Goal: Task Accomplishment & Management: Use online tool/utility

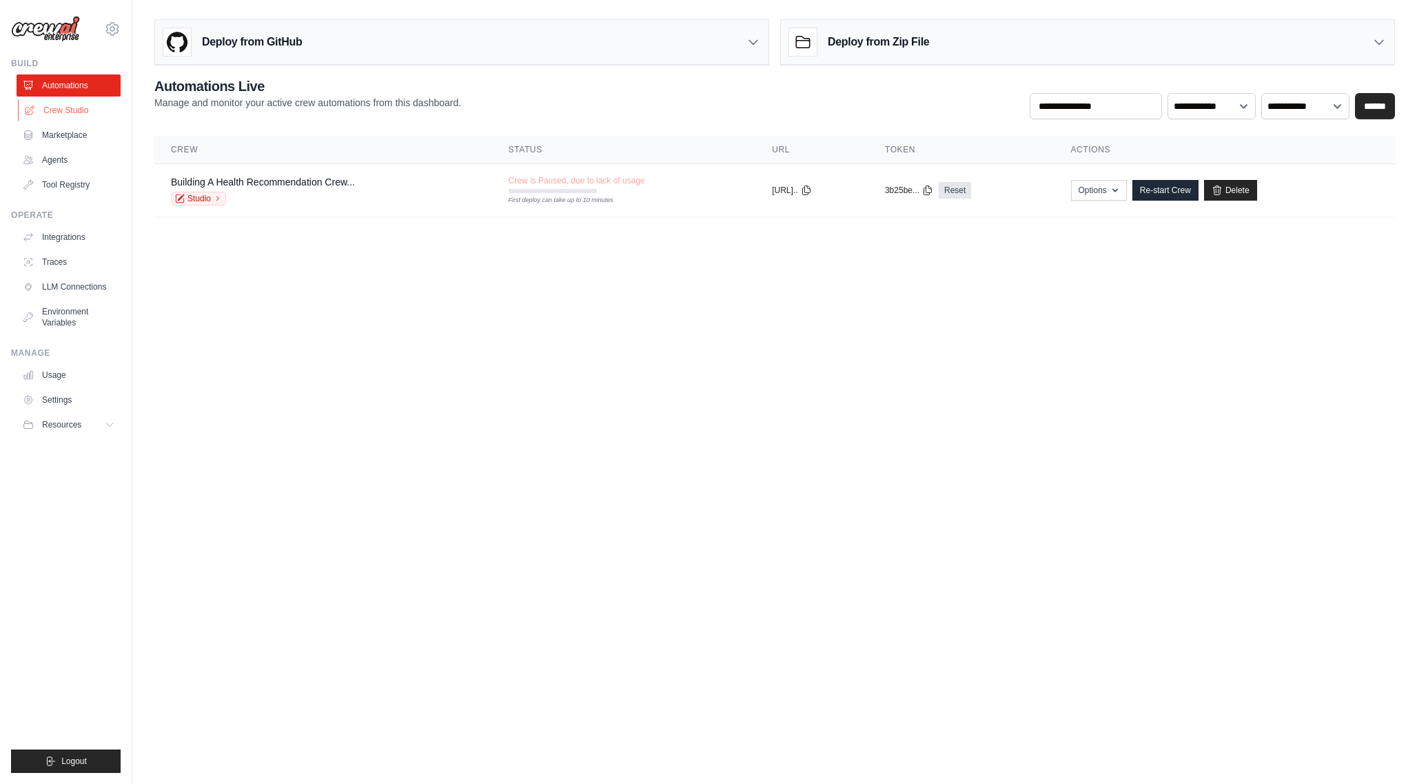
click at [66, 116] on link "Crew Studio" at bounding box center [70, 110] width 104 height 22
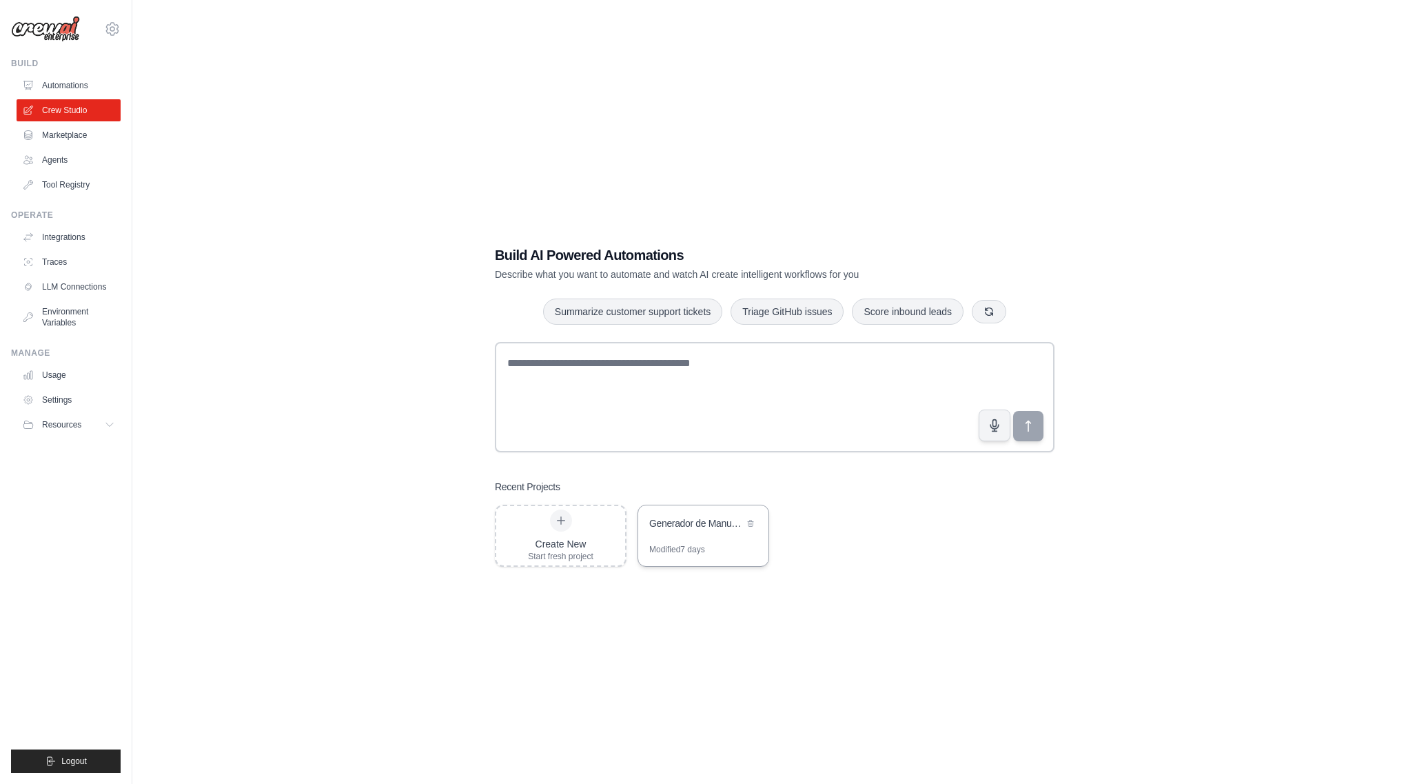
click at [703, 535] on div "Generador de Manuales Empresariales con Compliance Legal MX" at bounding box center [703, 524] width 130 height 39
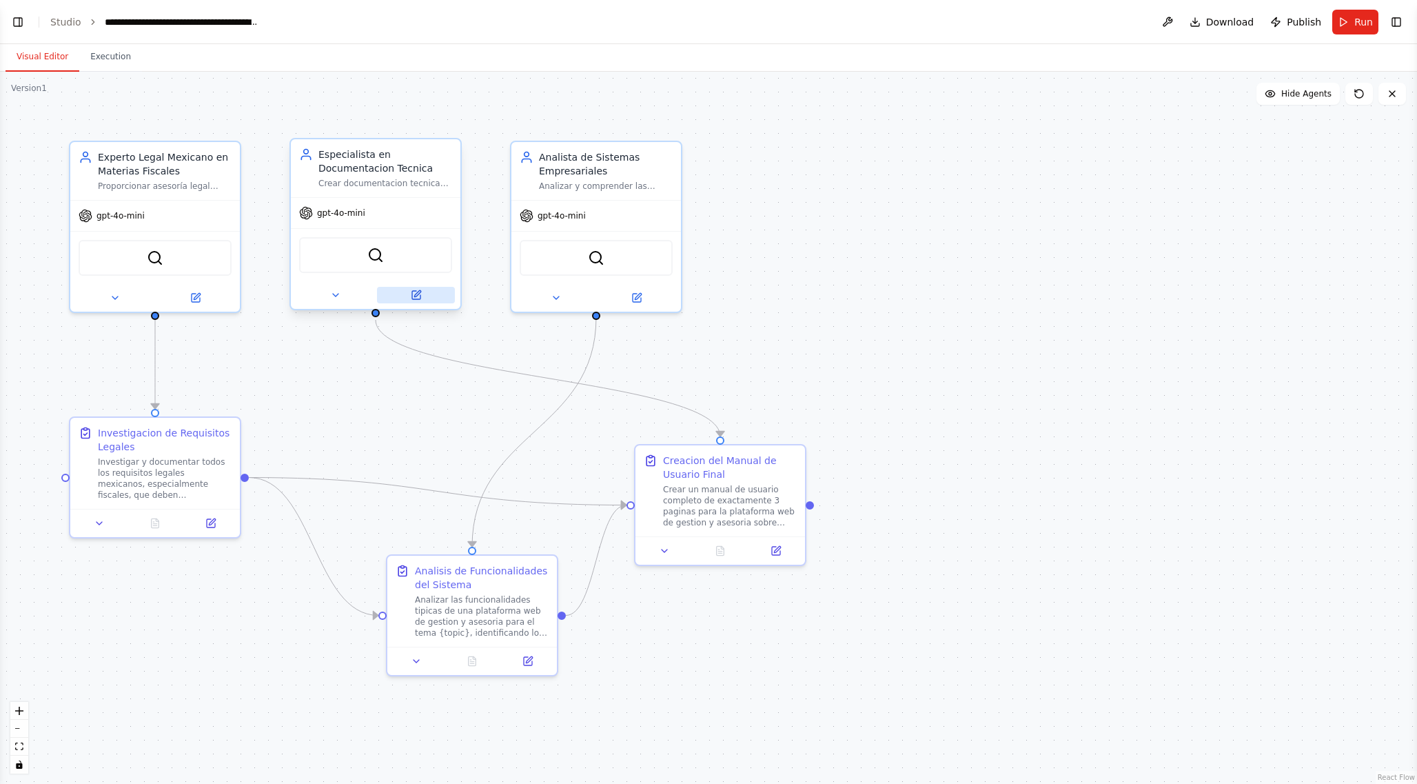
scroll to position [2354, 0]
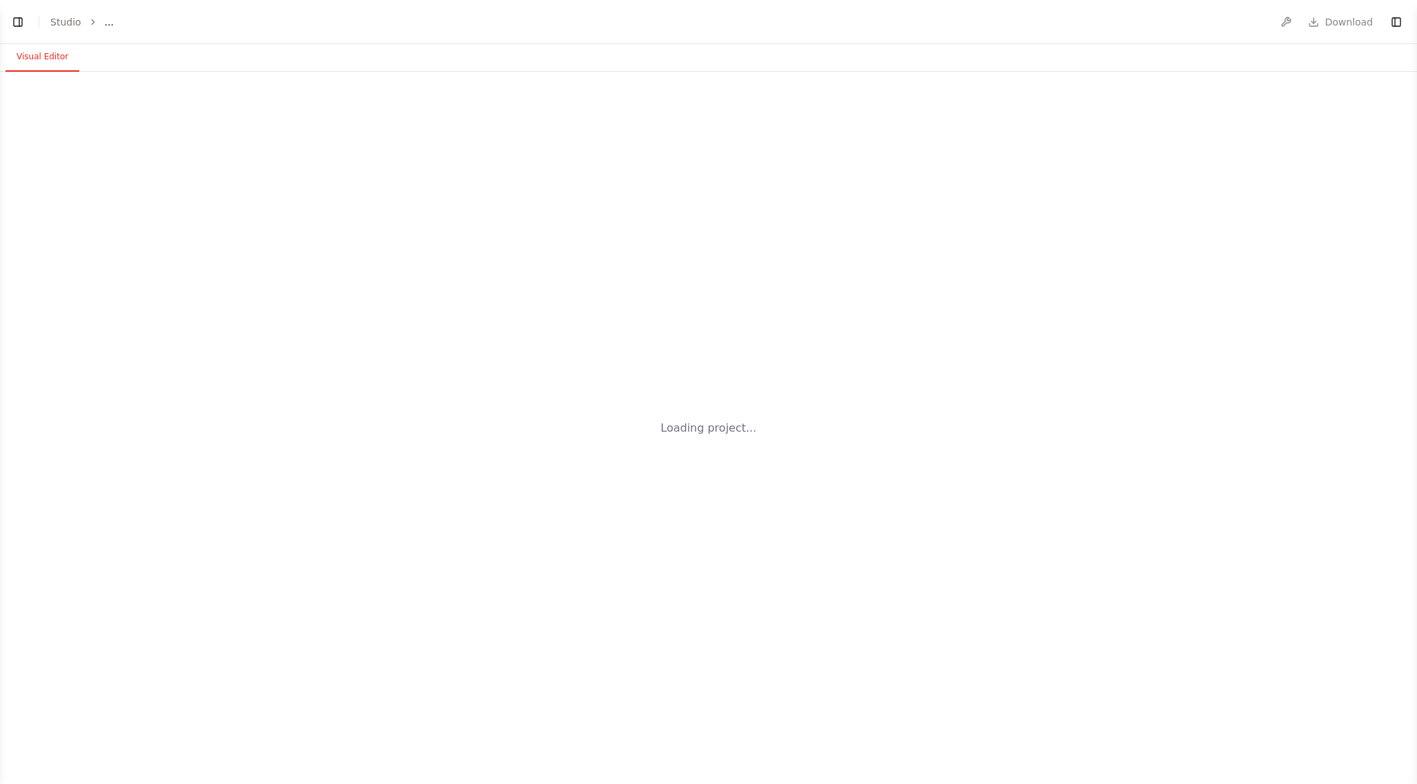
select select "****"
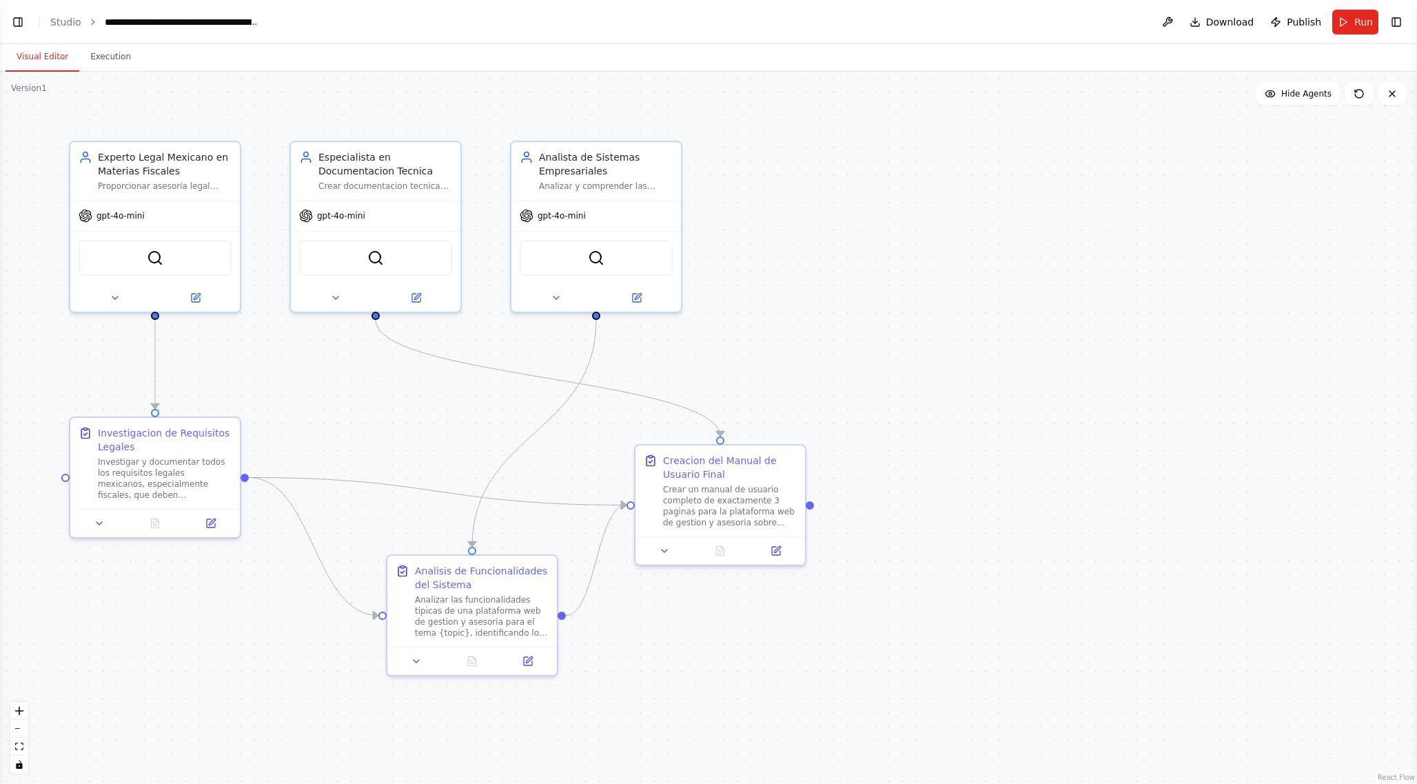
scroll to position [2354, 0]
click at [202, 300] on button at bounding box center [195, 295] width 78 height 17
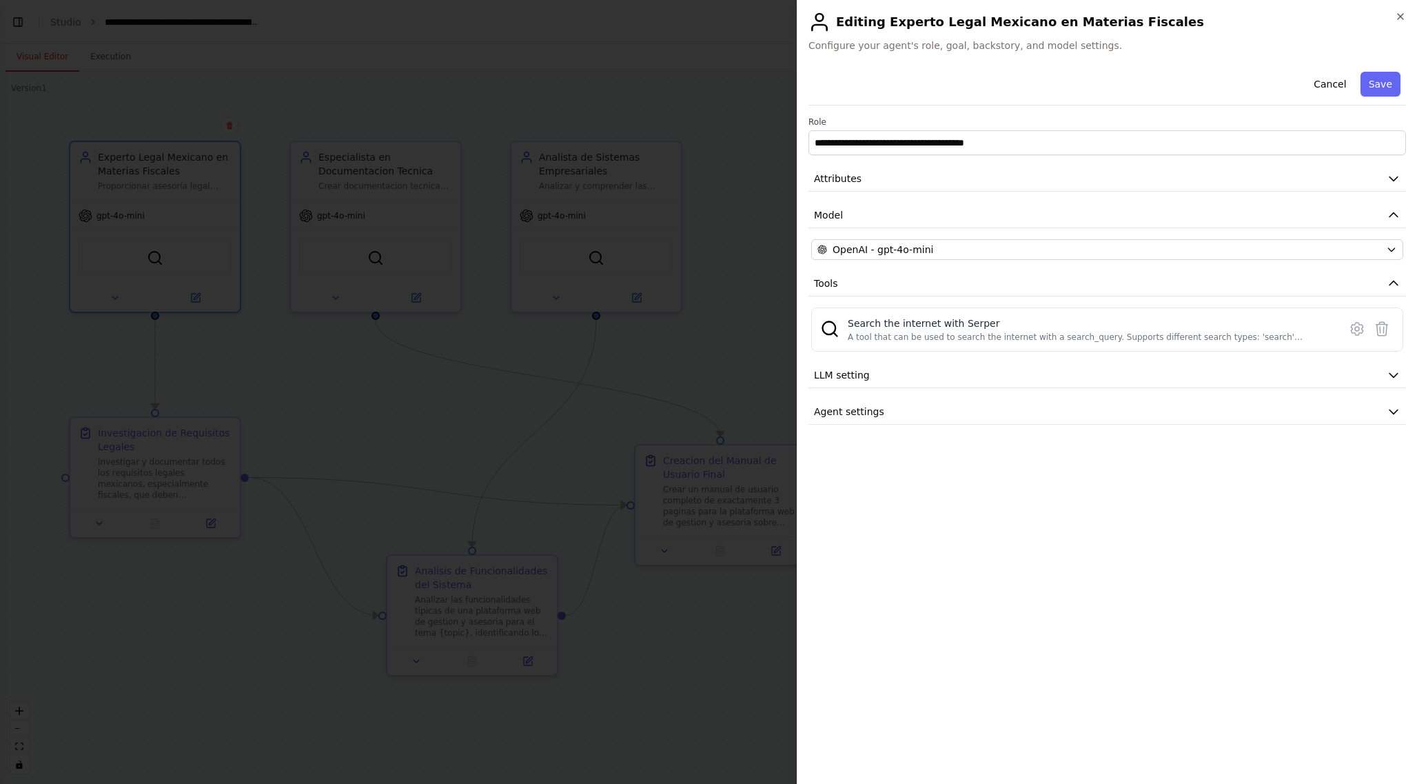
click at [691, 226] on div at bounding box center [708, 392] width 1417 height 784
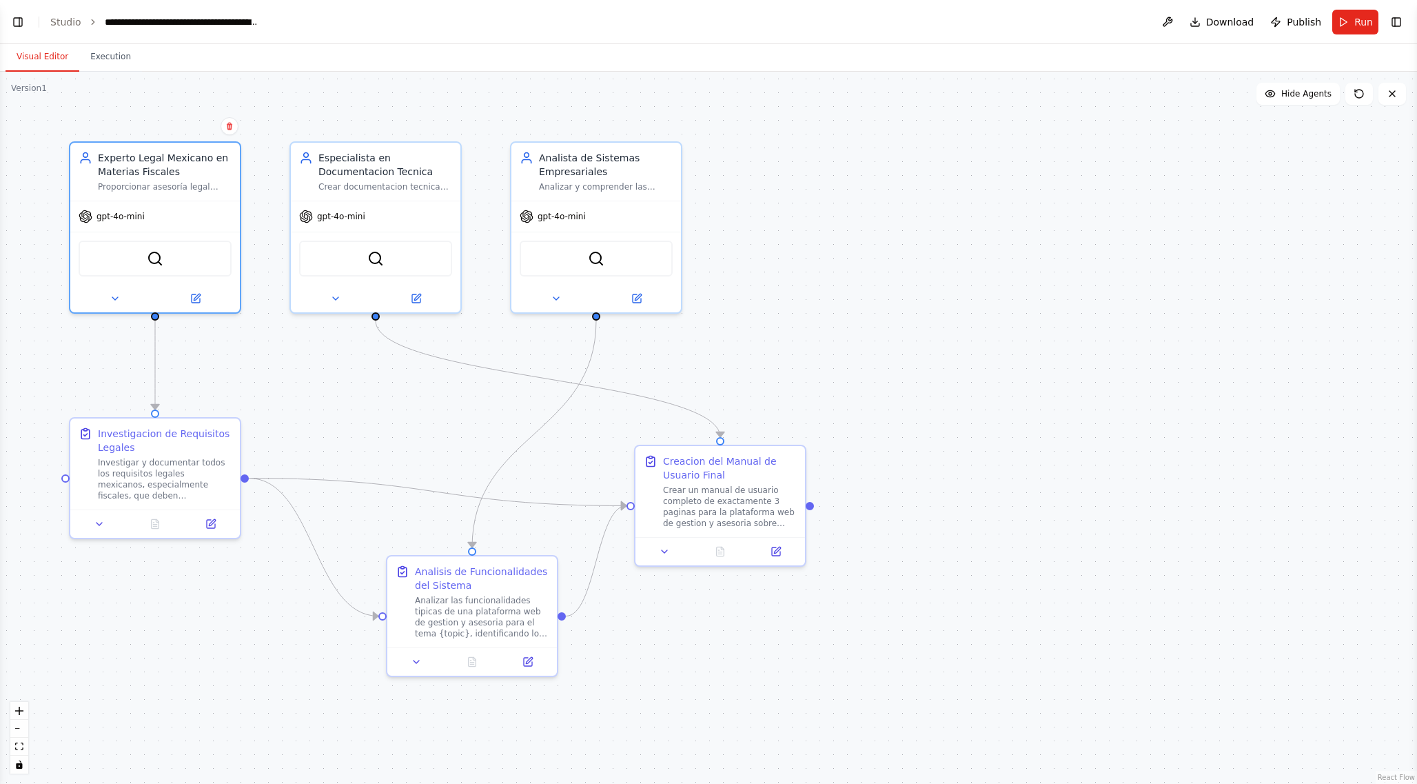
click at [22, 123] on div ".deletable-edge-delete-btn { width: 20px; height: 20px; border: 0px solid #ffff…" at bounding box center [708, 428] width 1417 height 712
click at [441, 10] on header "**********" at bounding box center [708, 22] width 1417 height 44
click at [196, 298] on icon at bounding box center [196, 296] width 8 height 8
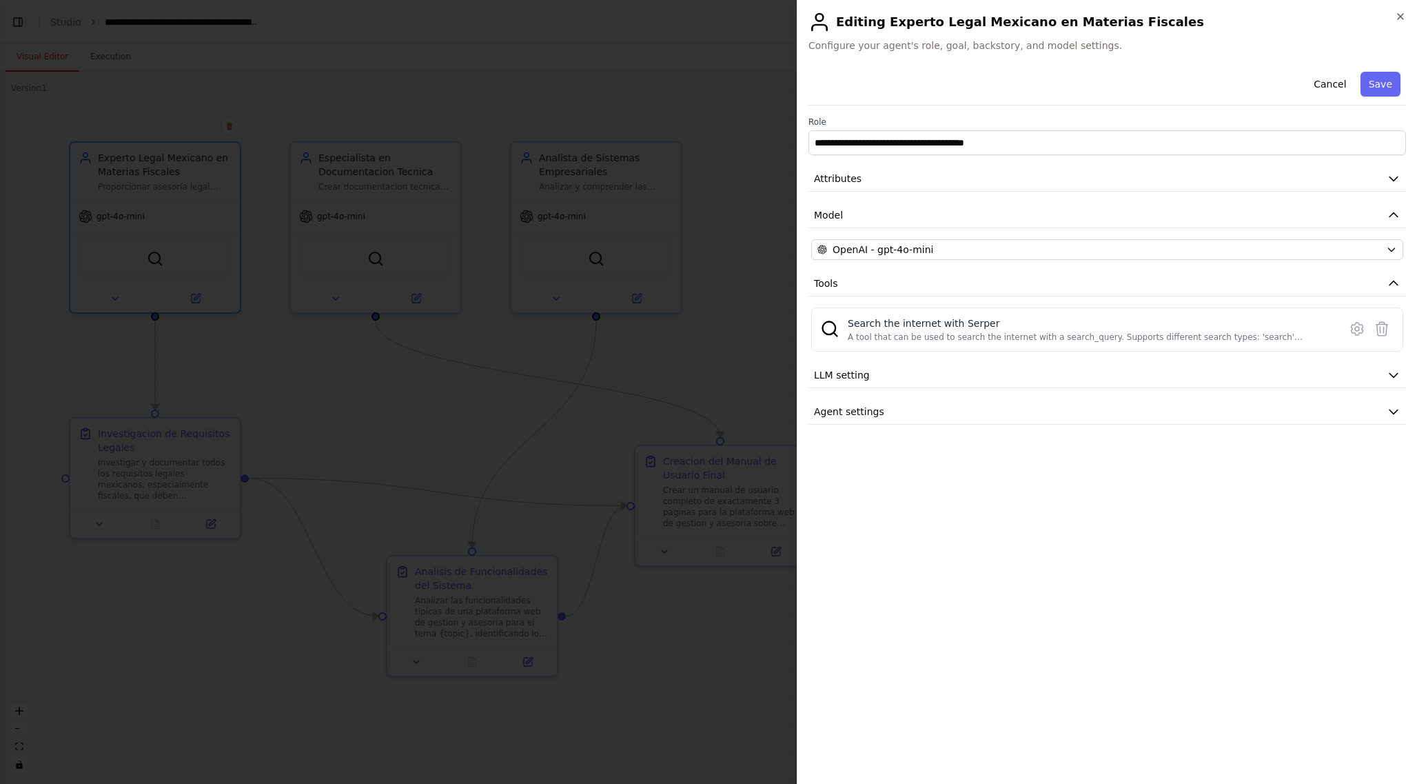
click at [640, 378] on div at bounding box center [708, 392] width 1417 height 784
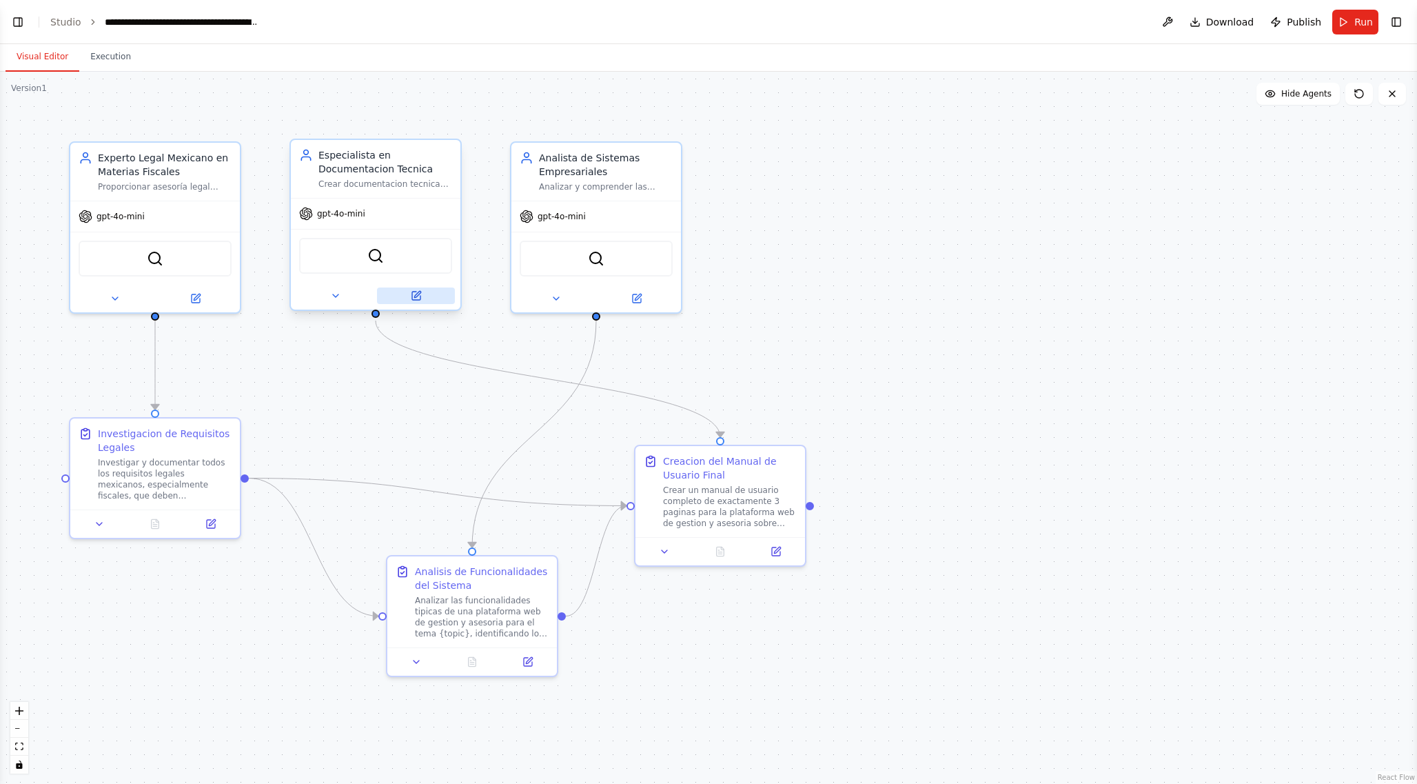
click at [402, 302] on button at bounding box center [416, 295] width 78 height 17
click at [422, 295] on button at bounding box center [416, 295] width 78 height 17
click at [474, 312] on div ".deletable-edge-delete-btn { width: 20px; height: 20px; border: 0px solid #ffff…" at bounding box center [708, 428] width 1417 height 712
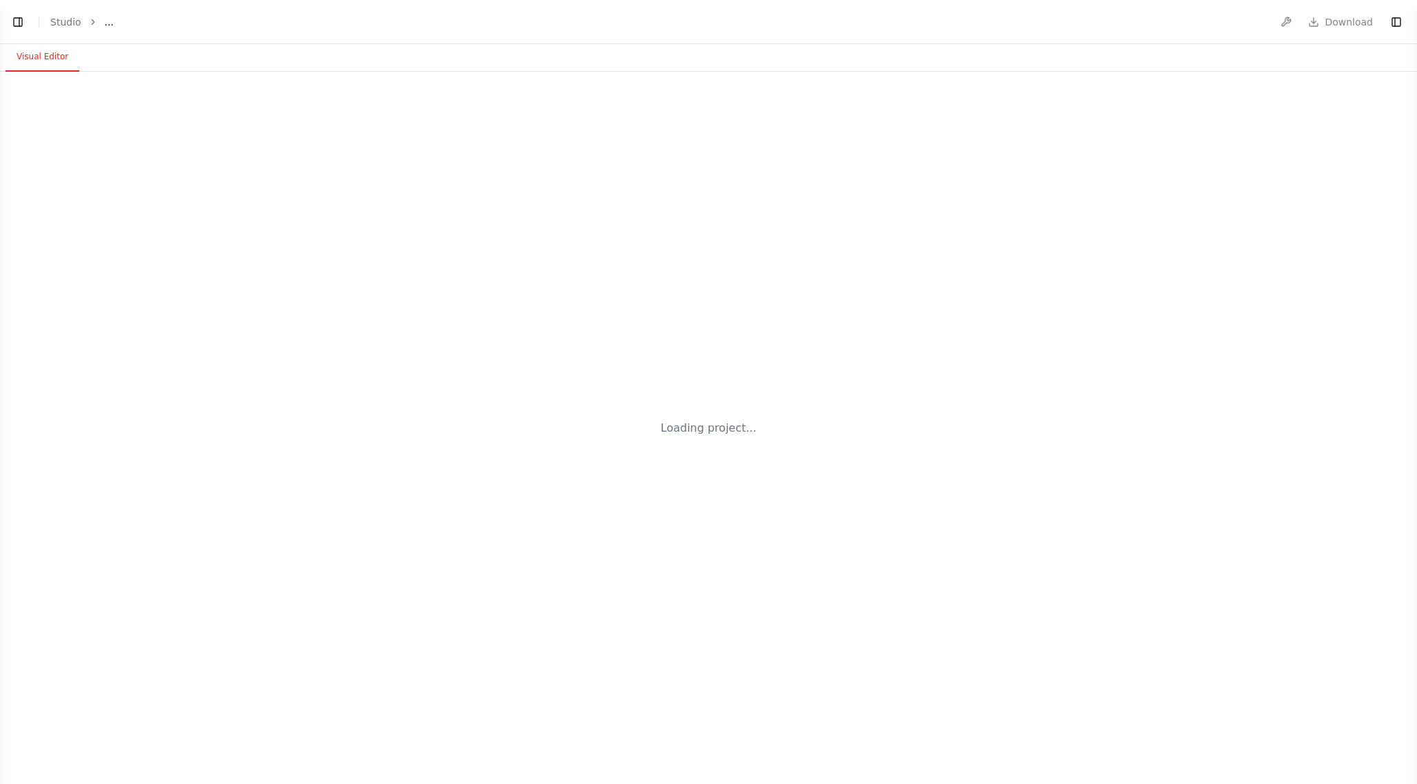
select select "****"
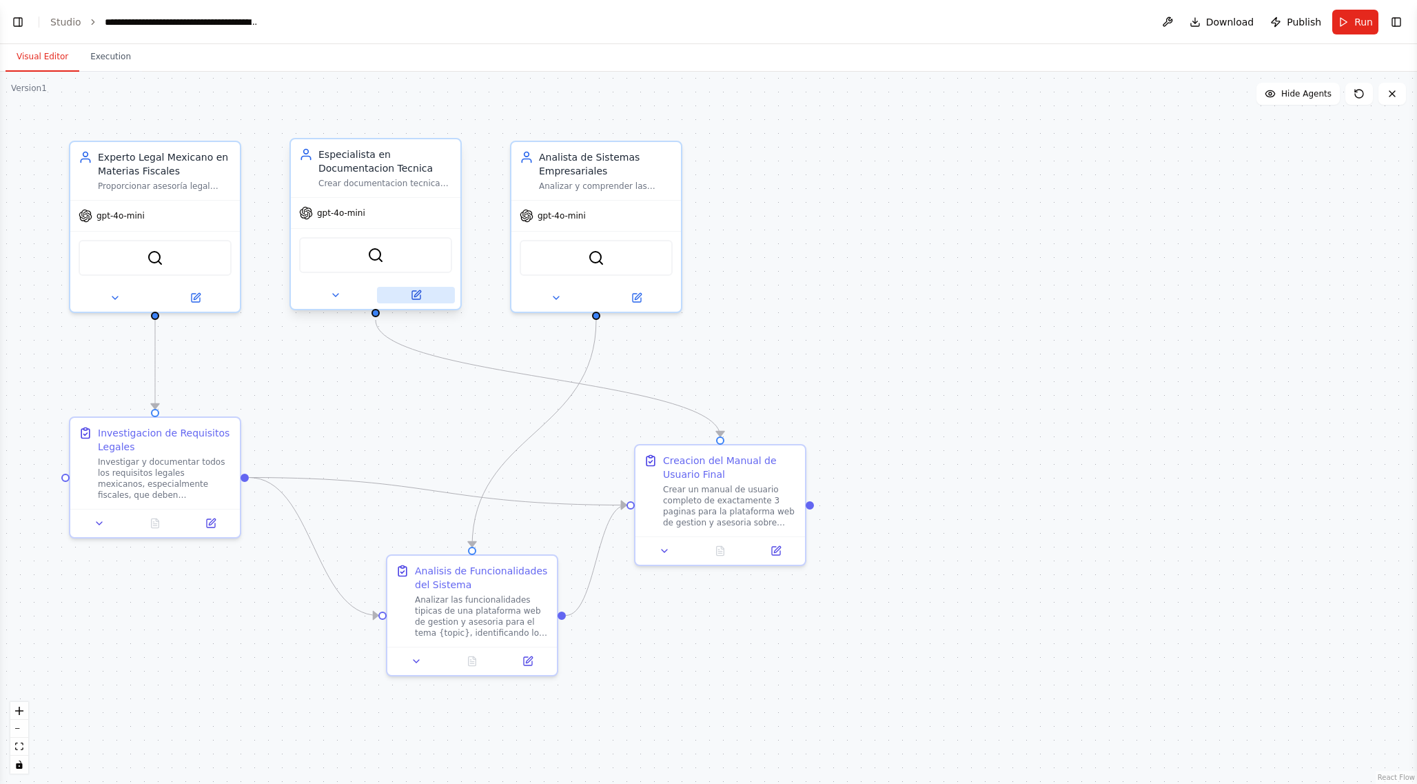
click at [418, 300] on button at bounding box center [416, 295] width 78 height 17
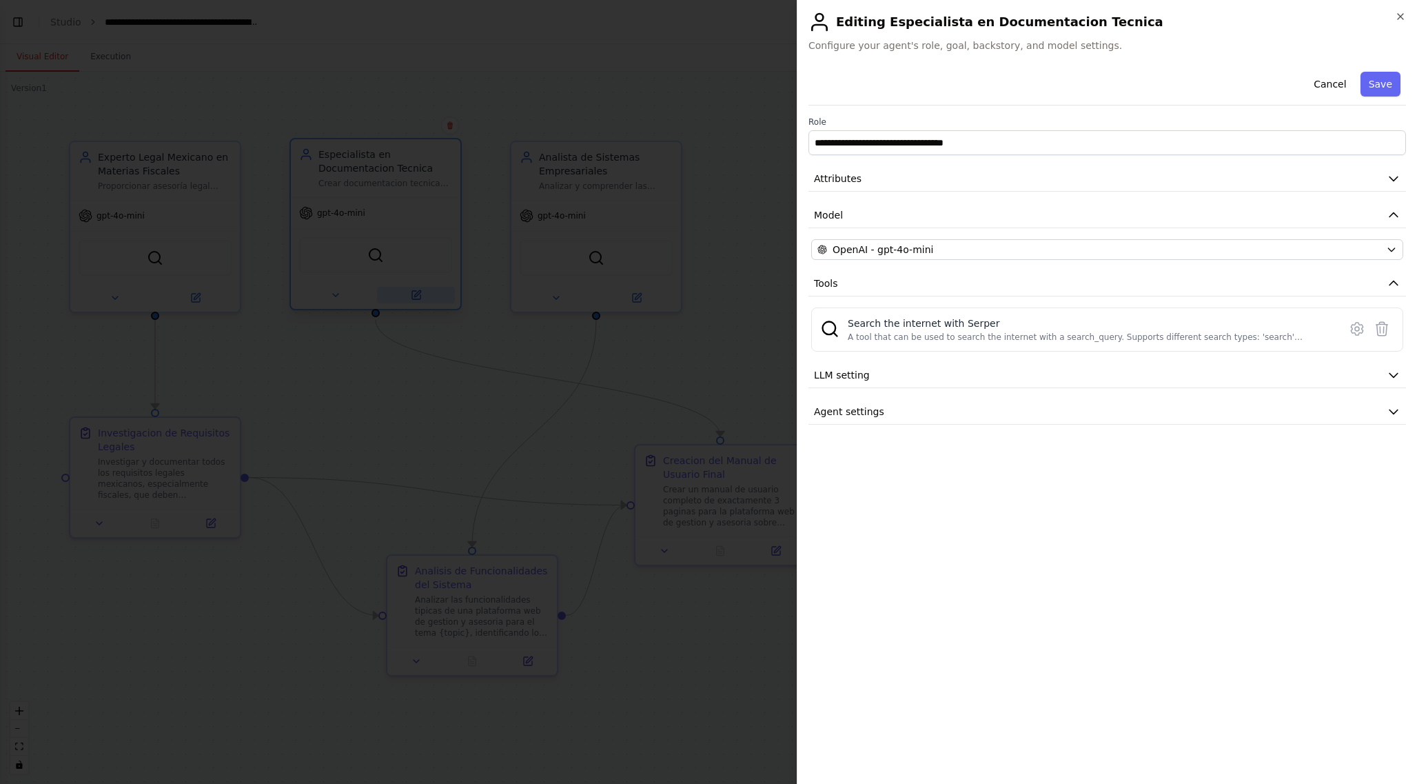
scroll to position [2354, 0]
click at [883, 370] on button "LLM setting" at bounding box center [1107, 376] width 598 height 26
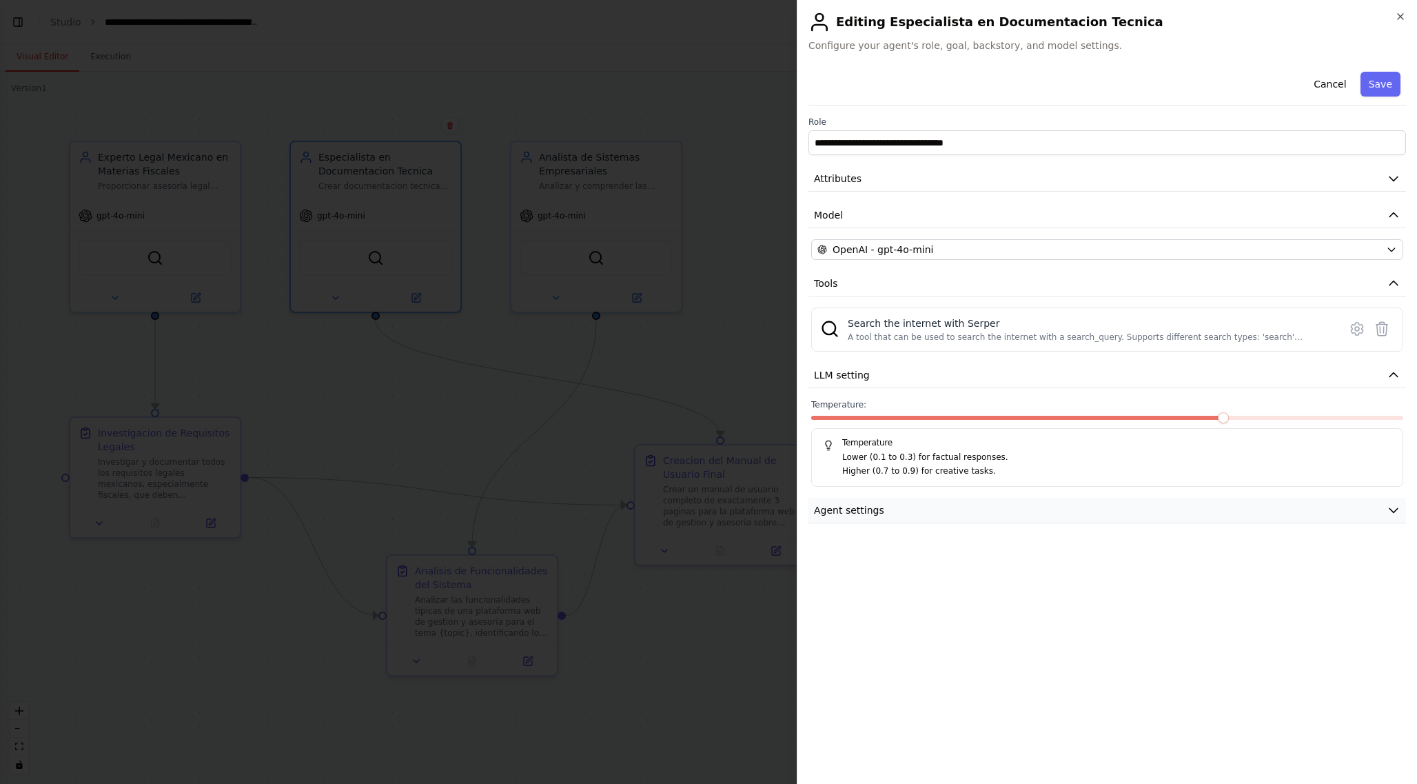
click at [841, 507] on span "Agent settings" at bounding box center [849, 510] width 70 height 14
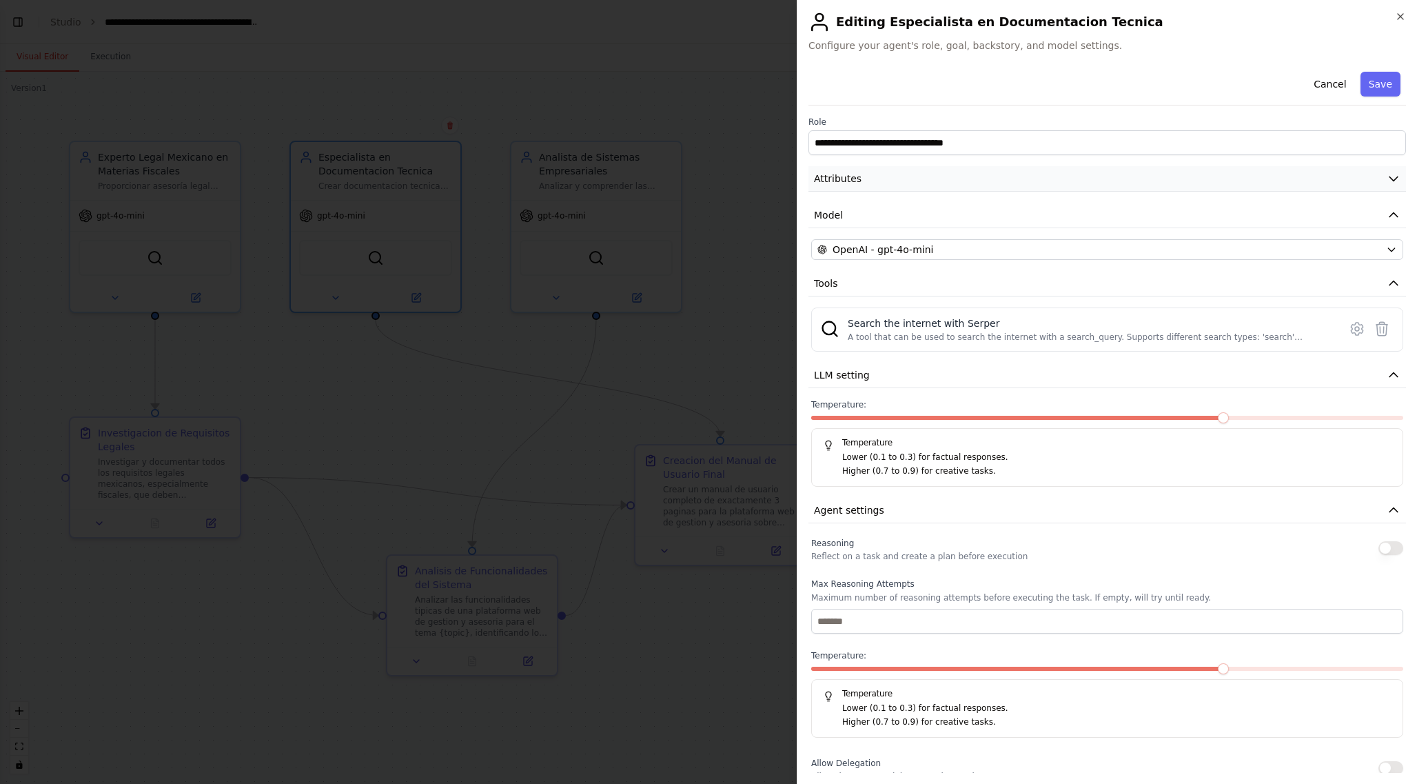
click at [862, 182] on button "Attributes" at bounding box center [1107, 179] width 598 height 26
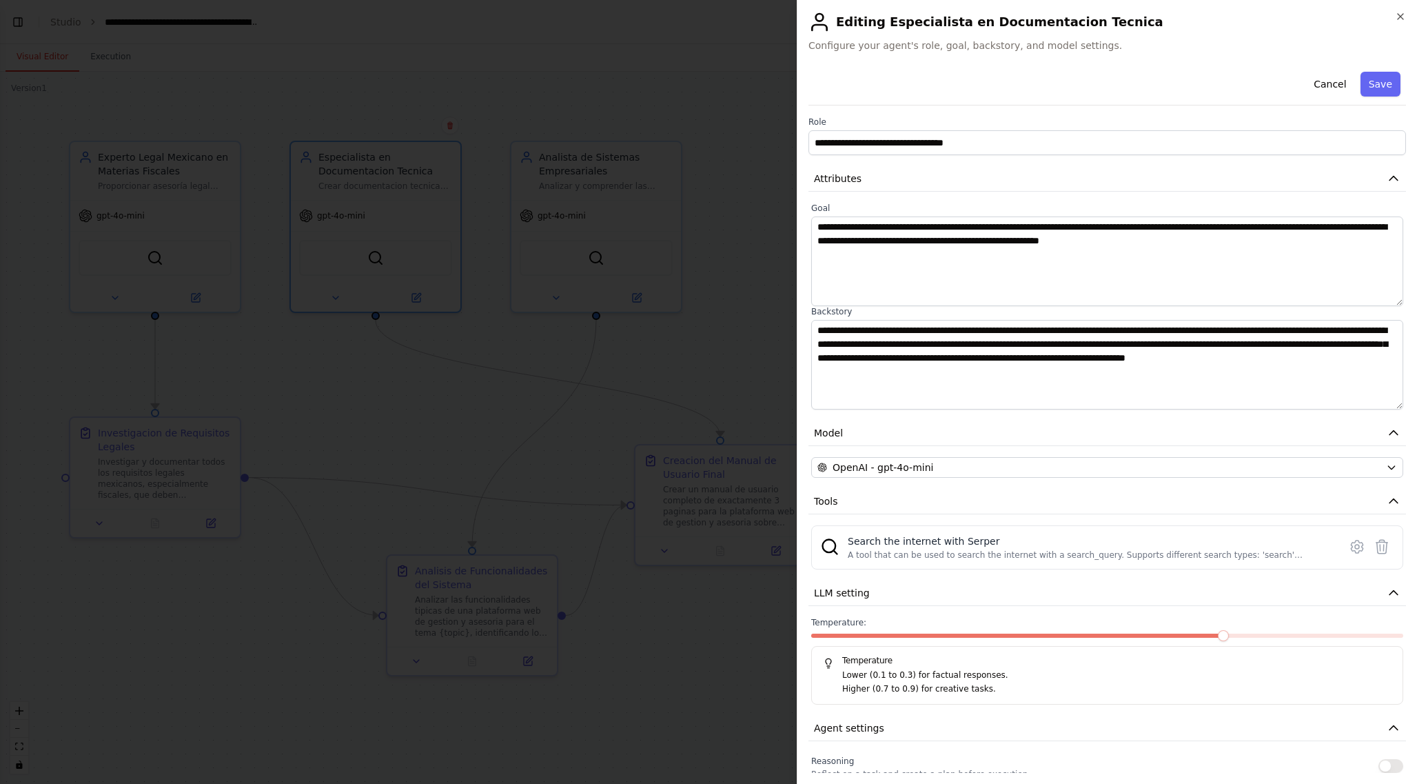
click at [600, 245] on div at bounding box center [708, 392] width 1417 height 784
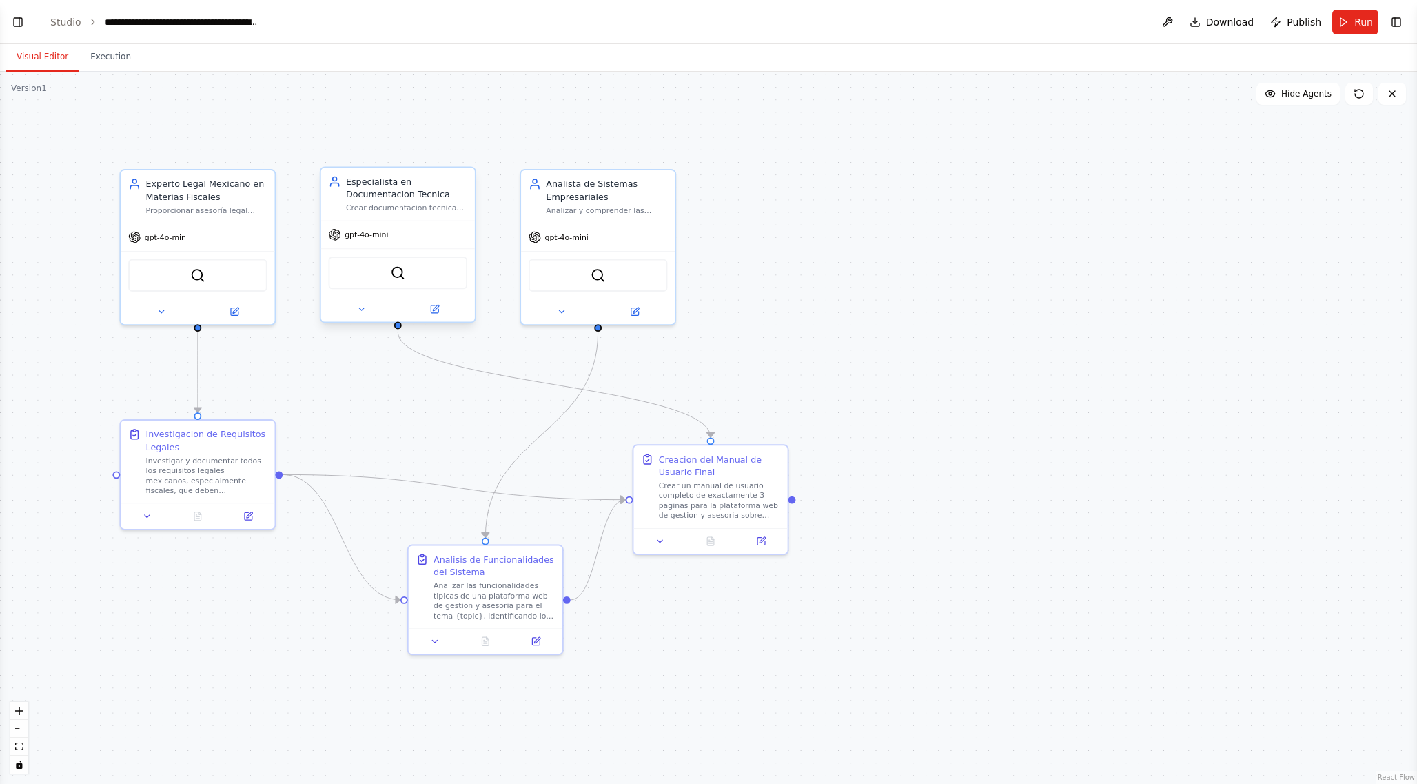
click at [440, 320] on div at bounding box center [398, 308] width 154 height 25
click at [440, 314] on button at bounding box center [434, 308] width 71 height 15
click at [434, 314] on button at bounding box center [434, 308] width 71 height 15
click at [446, 307] on button at bounding box center [434, 308] width 71 height 15
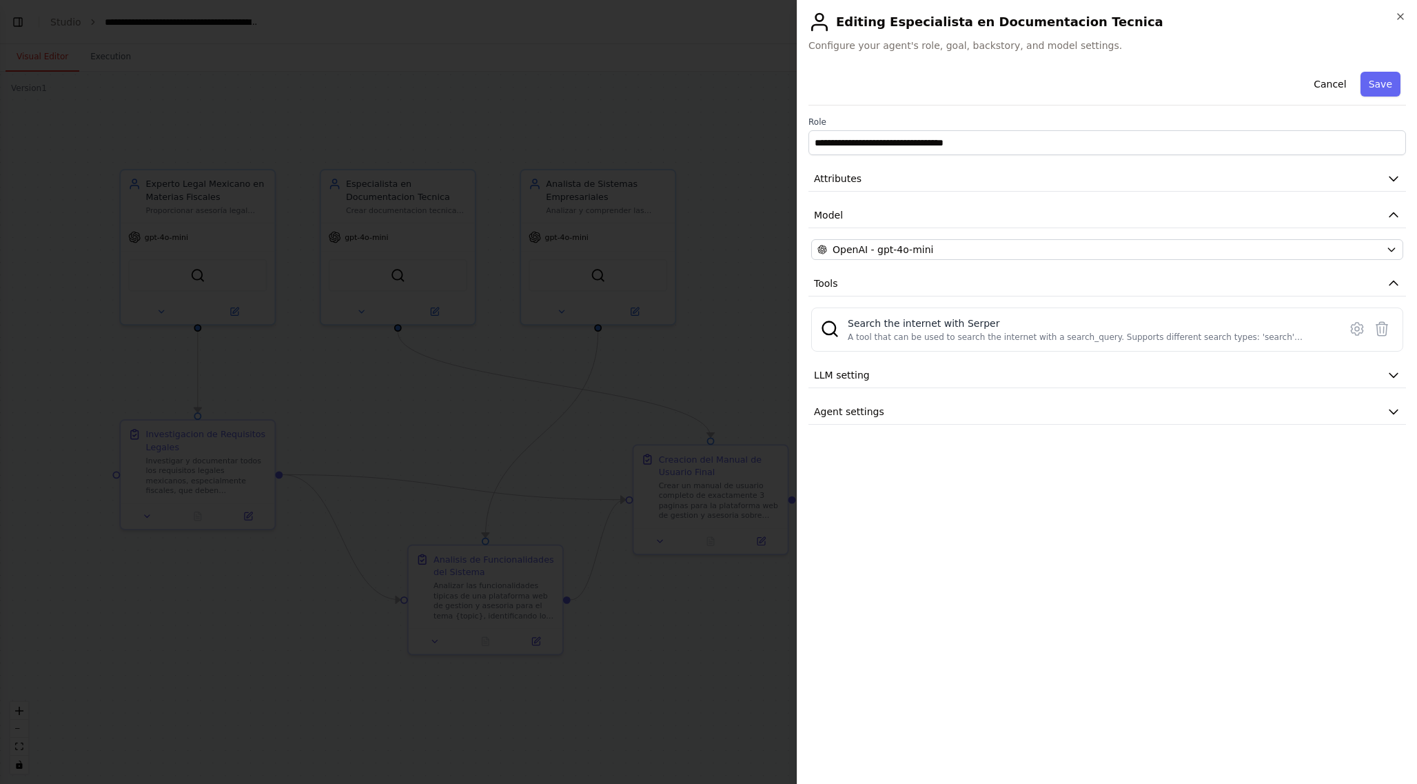
click at [737, 671] on div at bounding box center [708, 392] width 1417 height 784
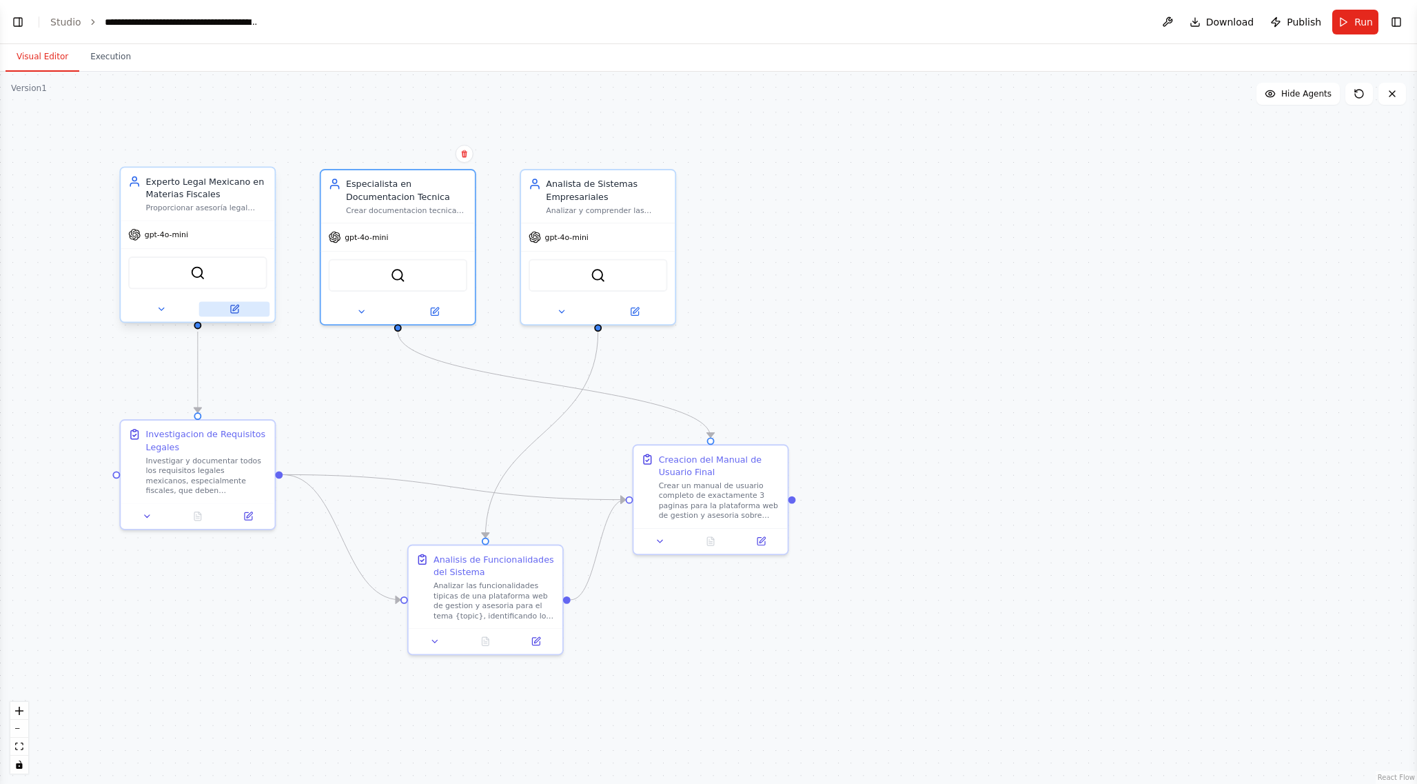
click at [234, 310] on icon at bounding box center [235, 309] width 8 height 8
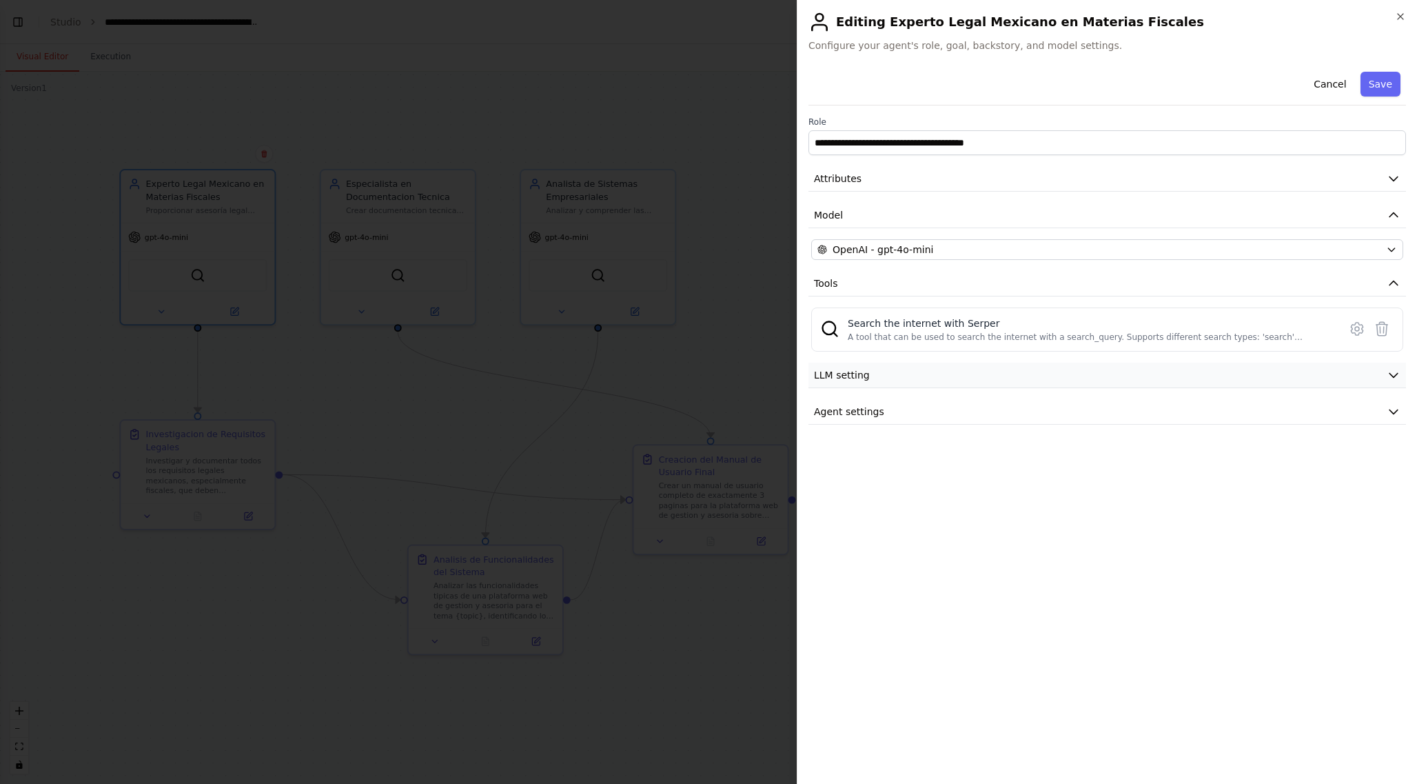
click at [928, 376] on button "LLM setting" at bounding box center [1107, 376] width 598 height 26
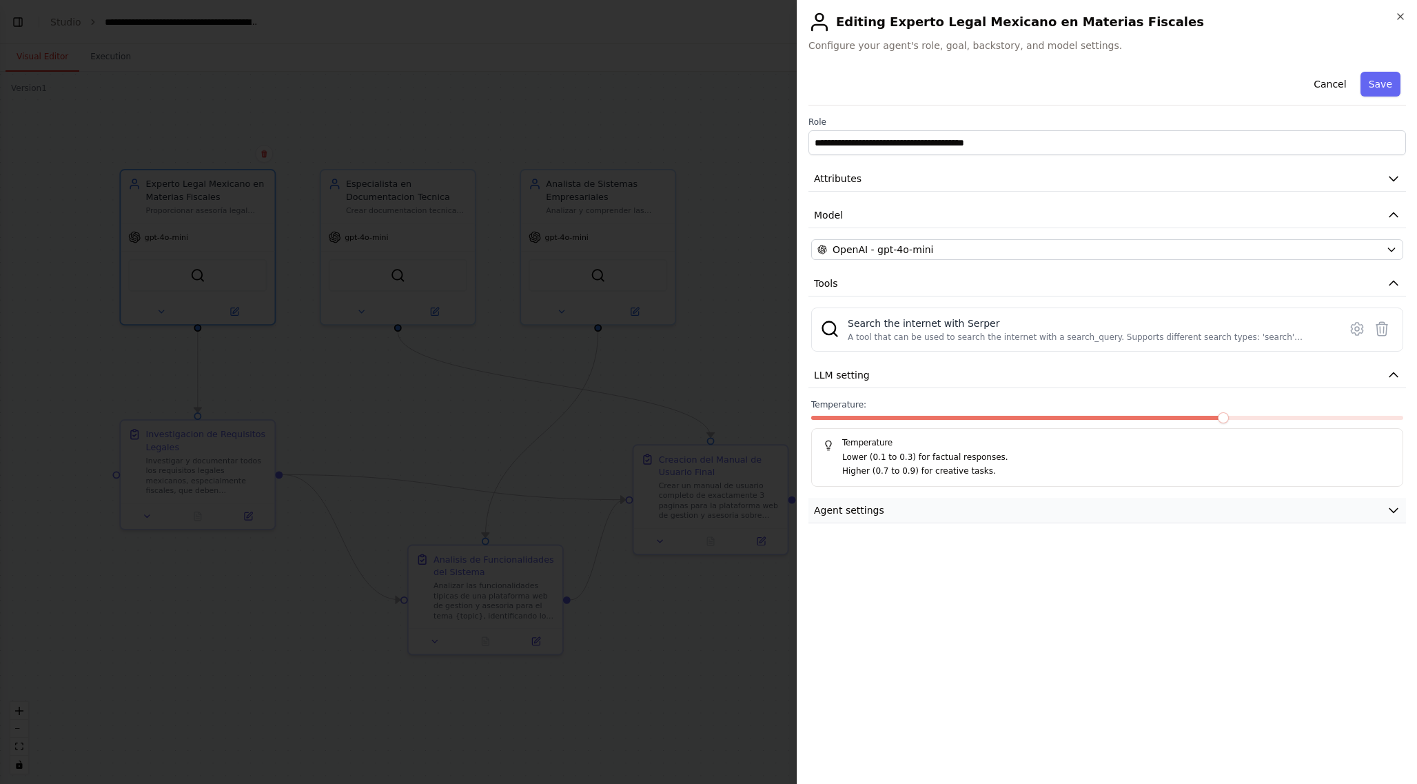
click at [851, 517] on button "Agent settings" at bounding box center [1107, 511] width 598 height 26
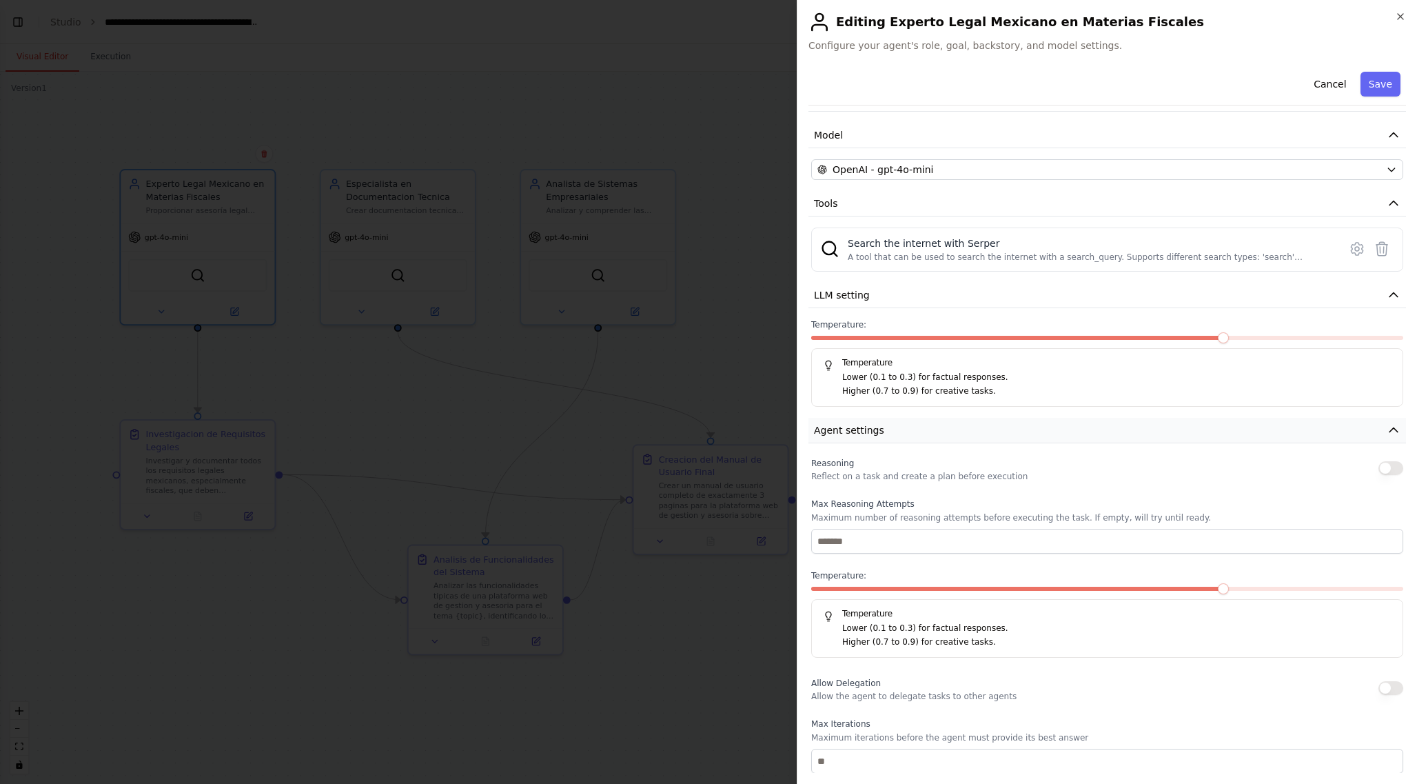
scroll to position [0, 0]
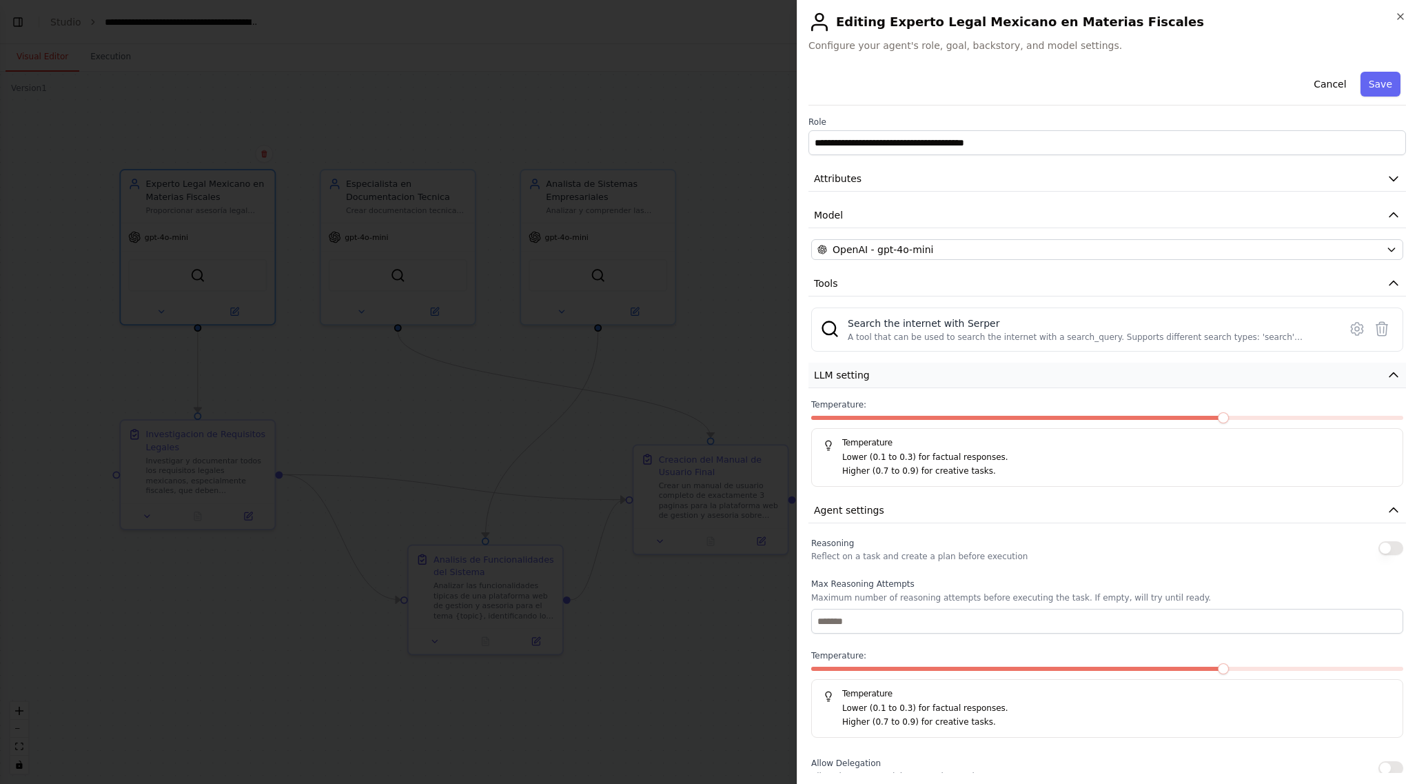
click at [1396, 371] on icon "button" at bounding box center [1394, 375] width 14 height 14
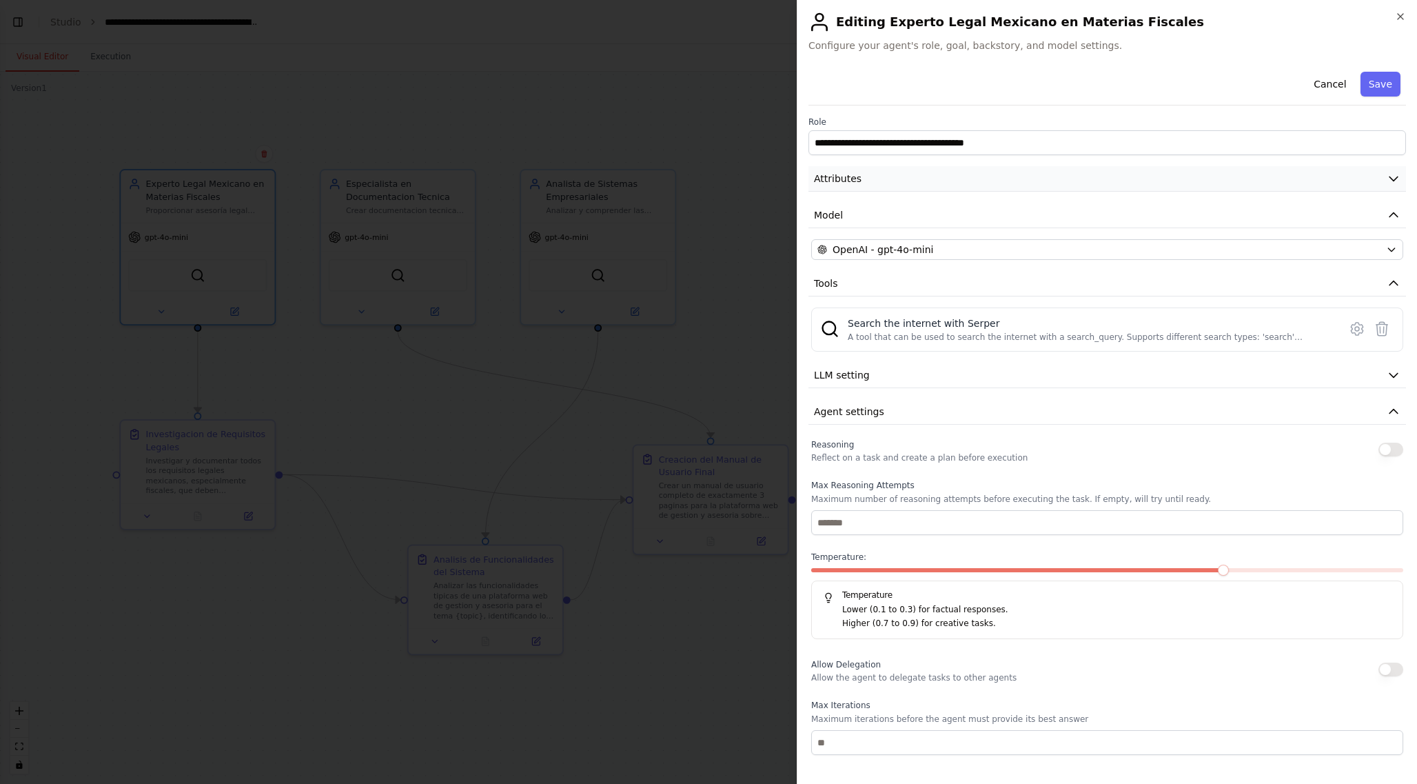
click at [1004, 170] on button "Attributes" at bounding box center [1107, 179] width 598 height 26
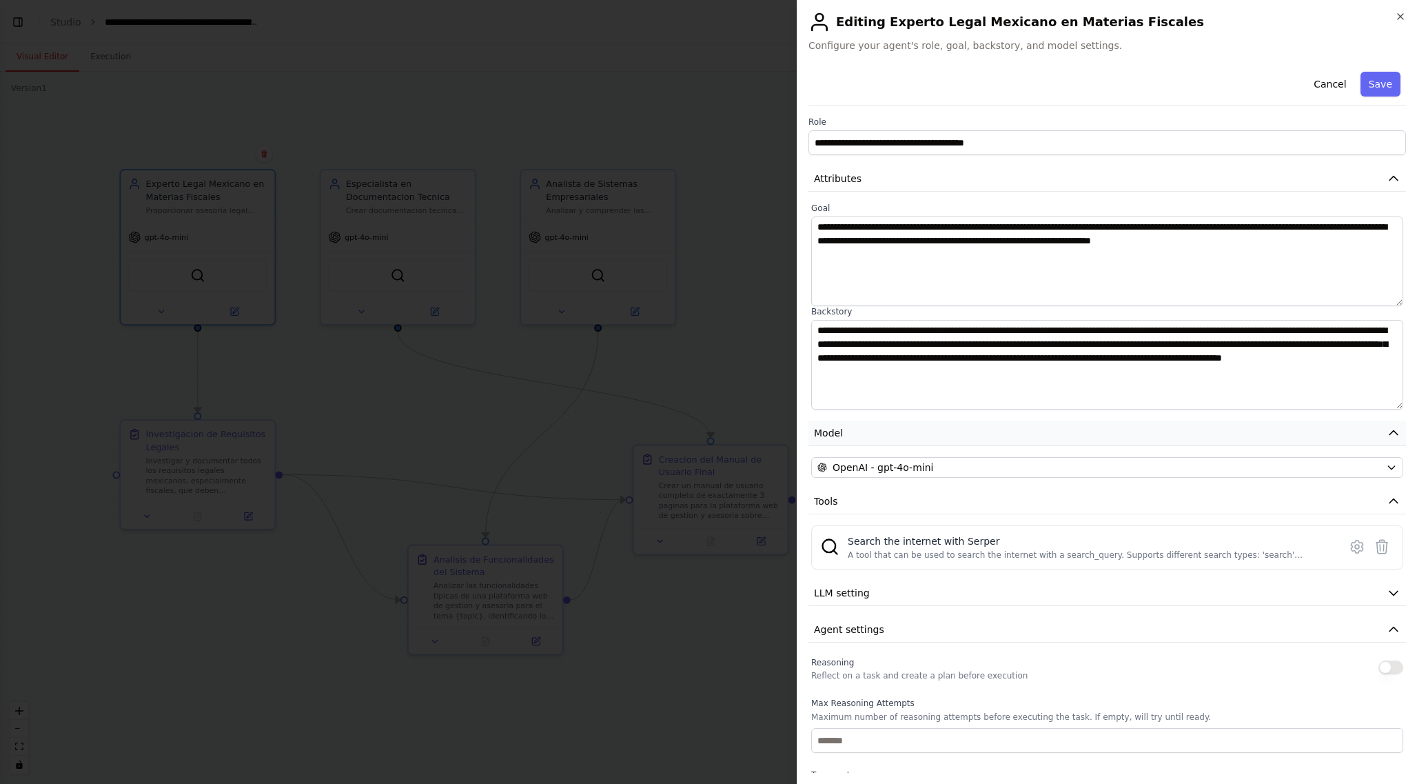
click at [875, 436] on button "Model" at bounding box center [1107, 433] width 598 height 26
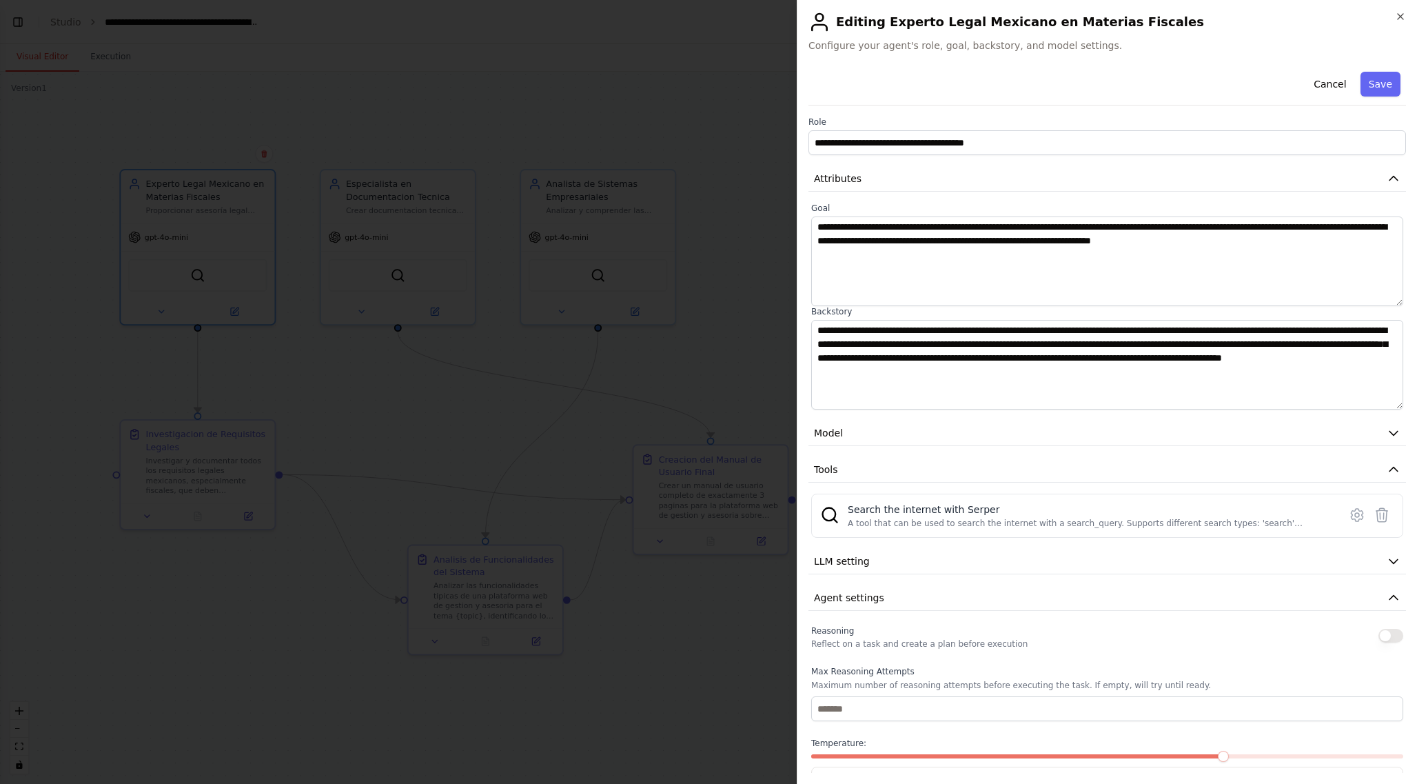
click at [525, 434] on div at bounding box center [708, 392] width 1417 height 784
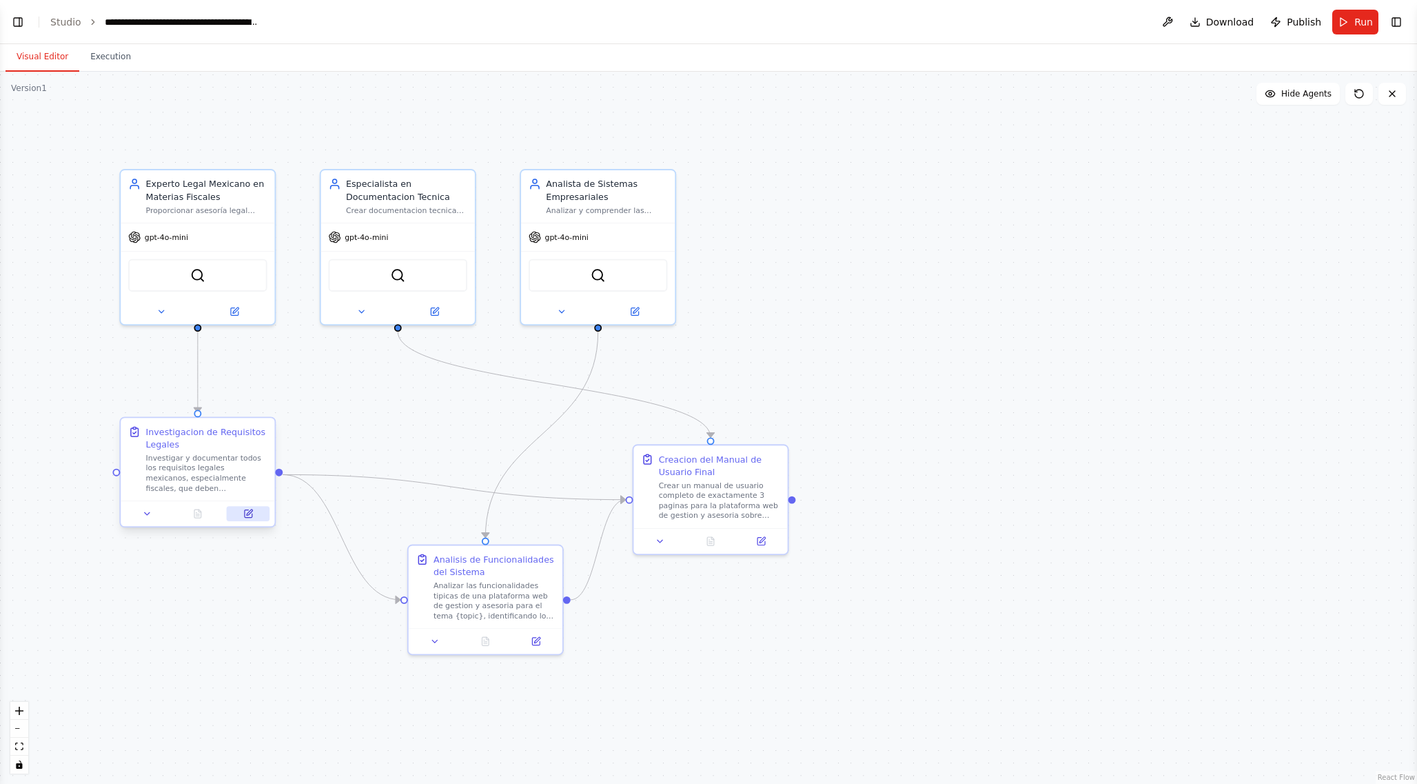
click at [253, 509] on icon at bounding box center [248, 514] width 10 height 10
